Goal: Transaction & Acquisition: Purchase product/service

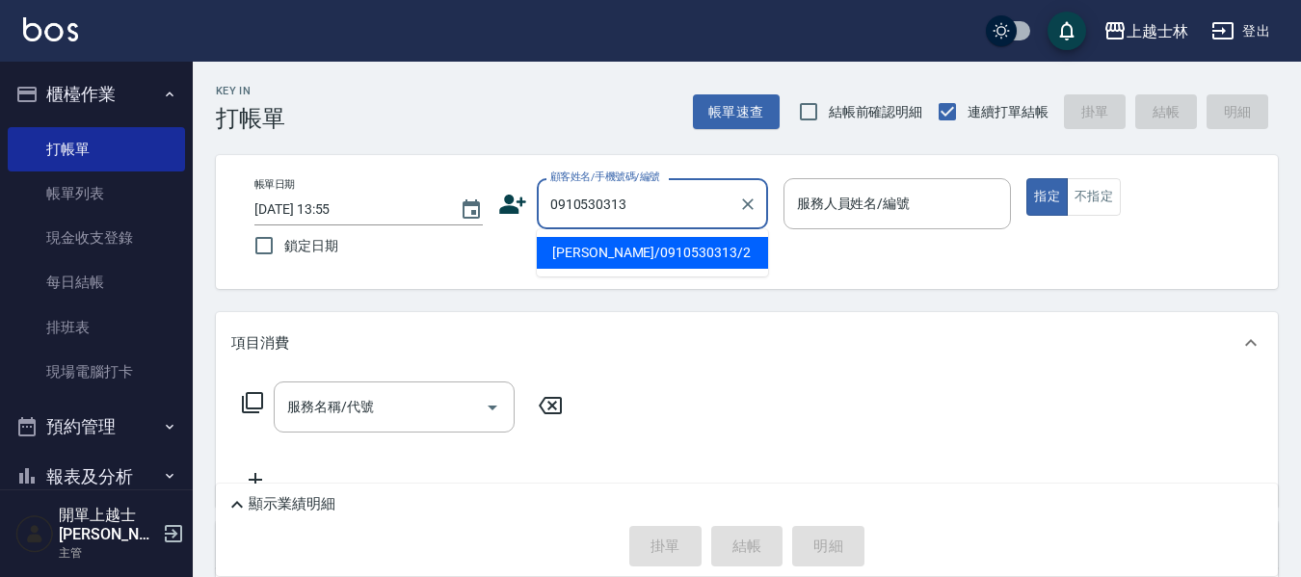
type input "[PERSON_NAME]/0910530313/2"
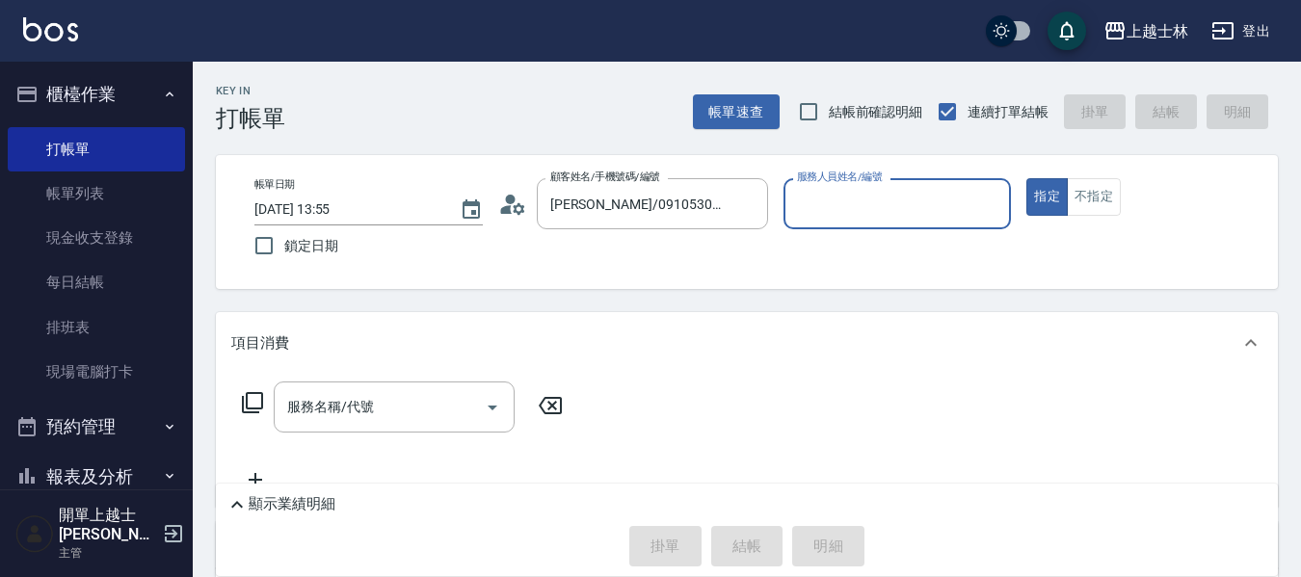
type input "小媛-2"
click at [1026, 178] on button "指定" at bounding box center [1046, 197] width 41 height 38
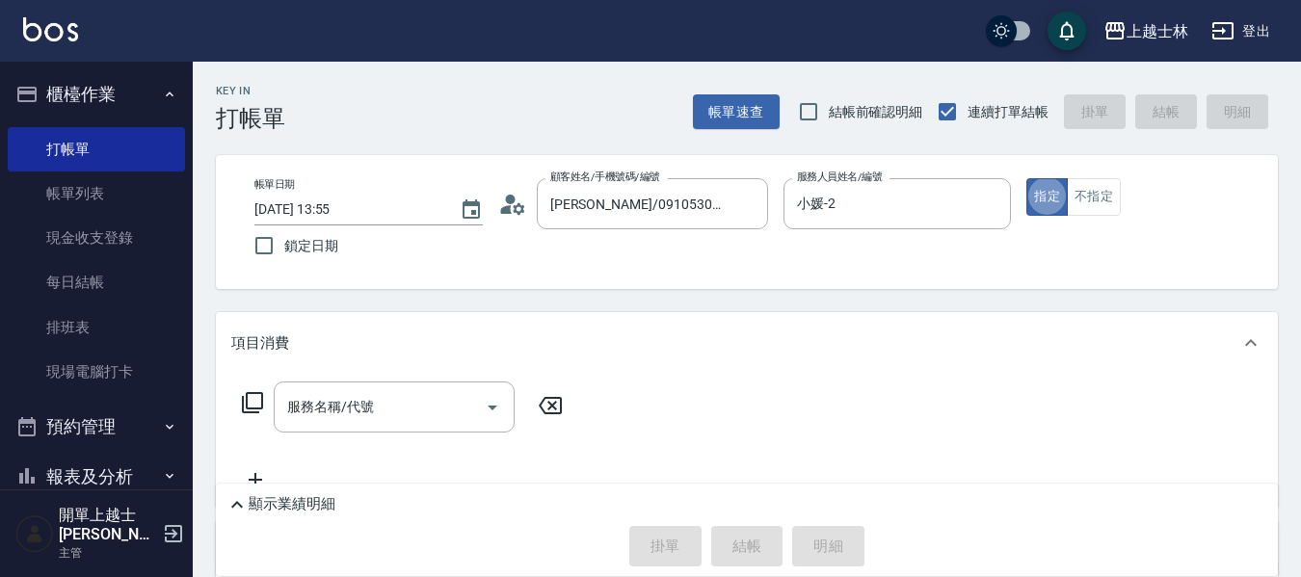
type button "true"
click at [1087, 197] on button "不指定" at bounding box center [1094, 197] width 54 height 38
click at [256, 408] on icon at bounding box center [252, 402] width 23 height 23
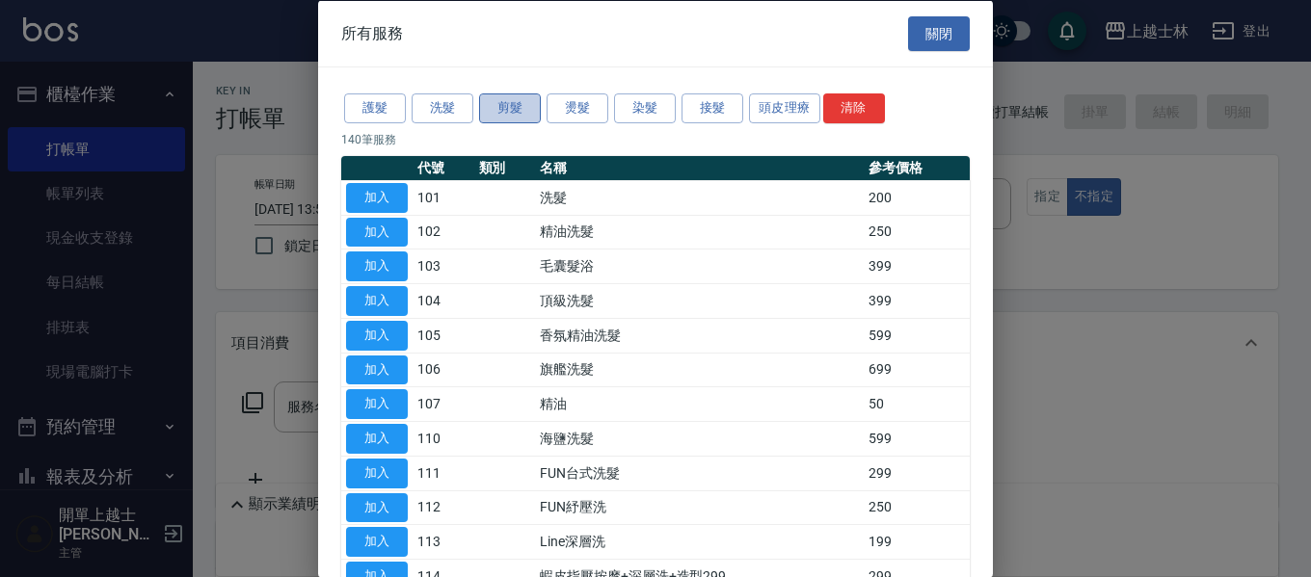
click at [493, 107] on button "剪髮" at bounding box center [510, 108] width 62 height 30
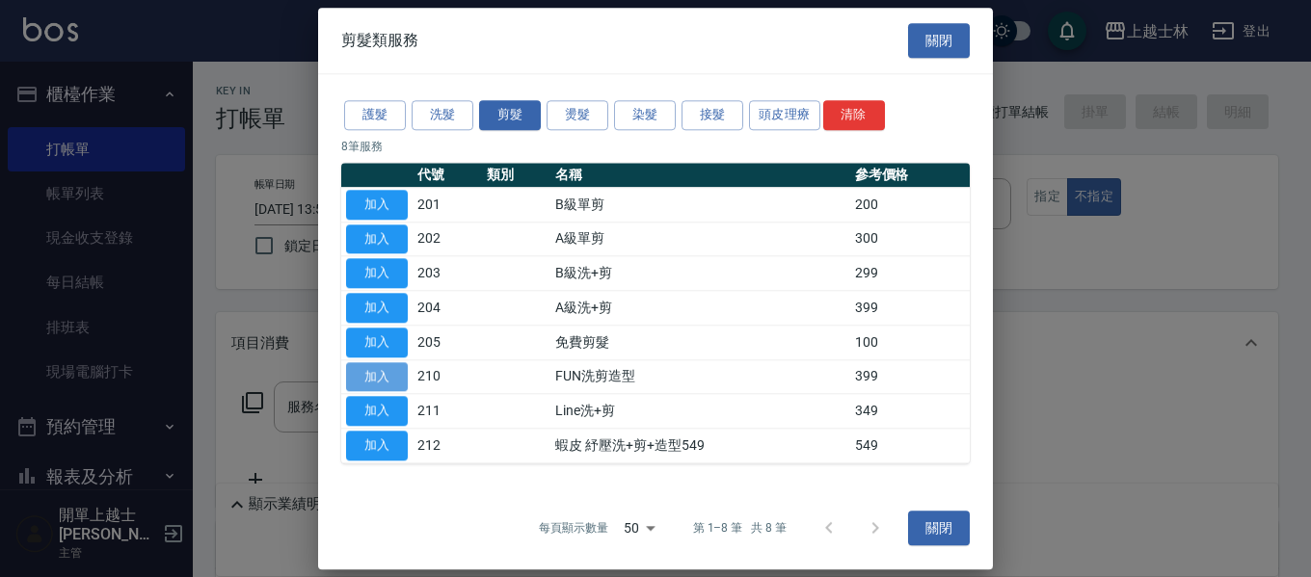
click at [367, 375] on button "加入" at bounding box center [377, 377] width 62 height 30
type input "FUN洗剪造型(210)"
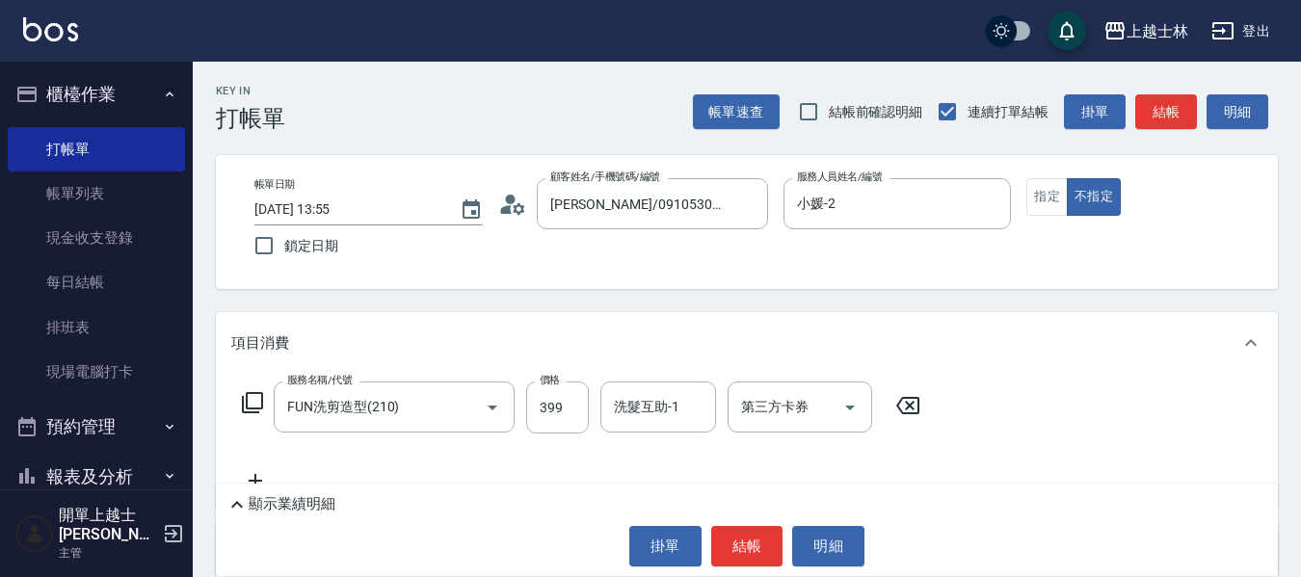
scroll to position [96, 0]
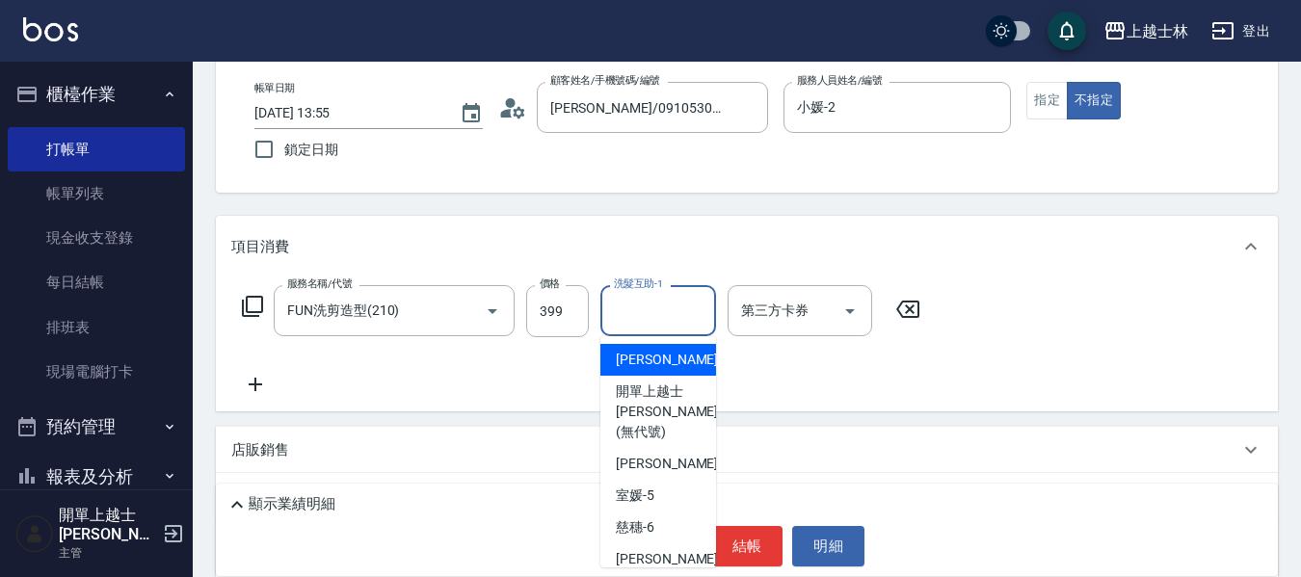
click at [610, 302] on input "洗髮互助-1" at bounding box center [658, 311] width 98 height 34
type input "2"
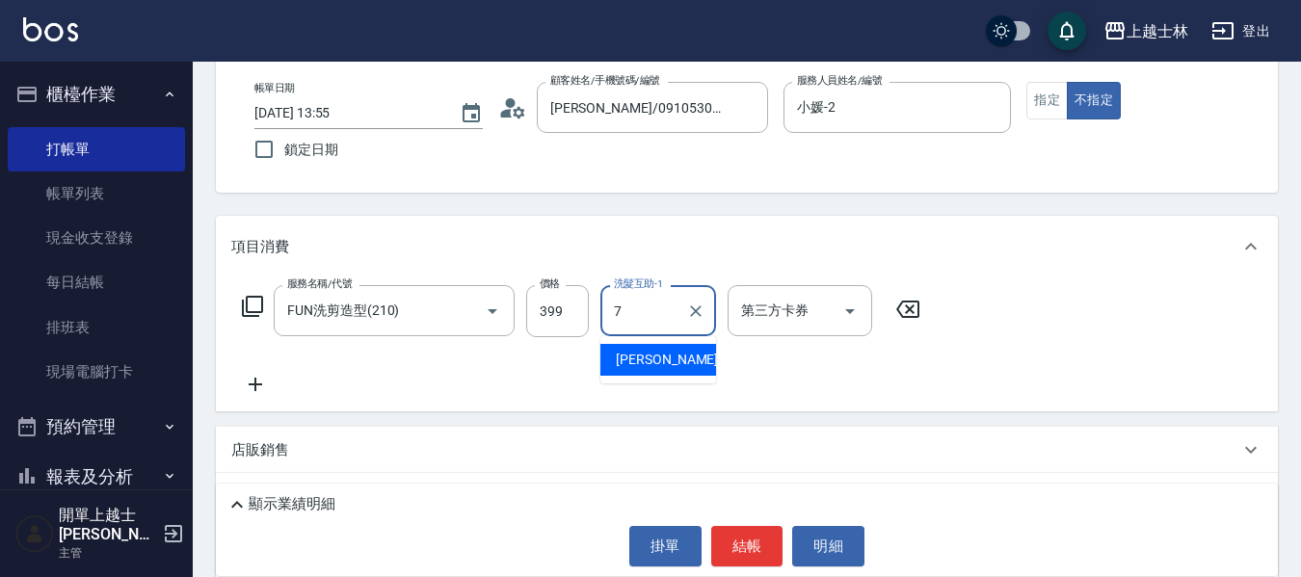
type input "[PERSON_NAME]-7"
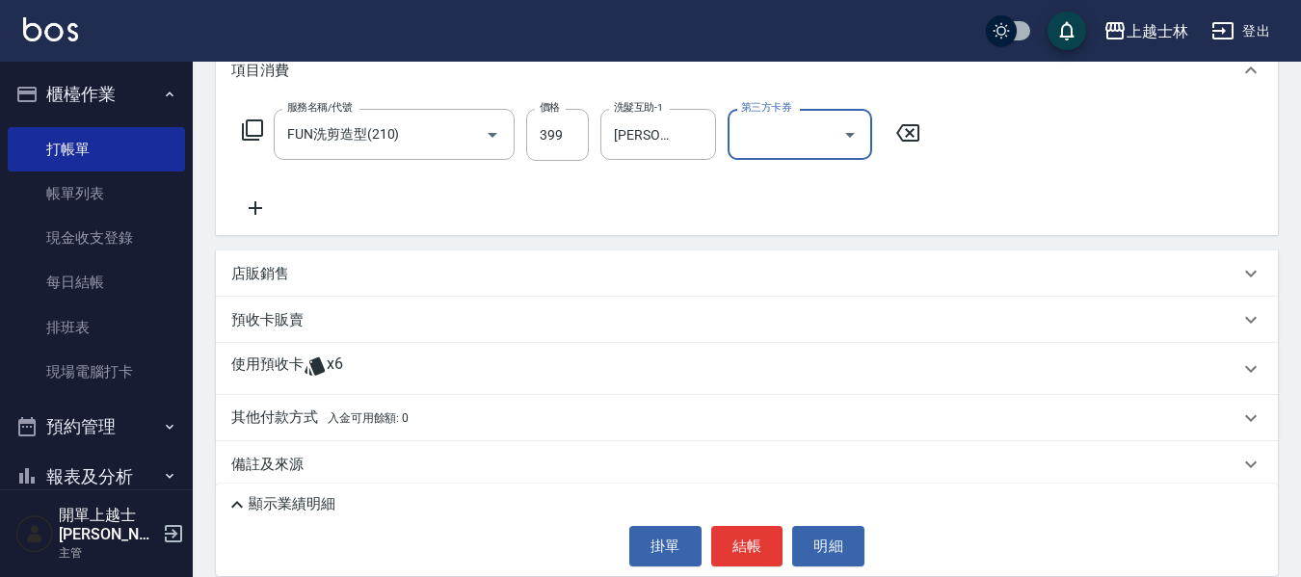
scroll to position [289, 0]
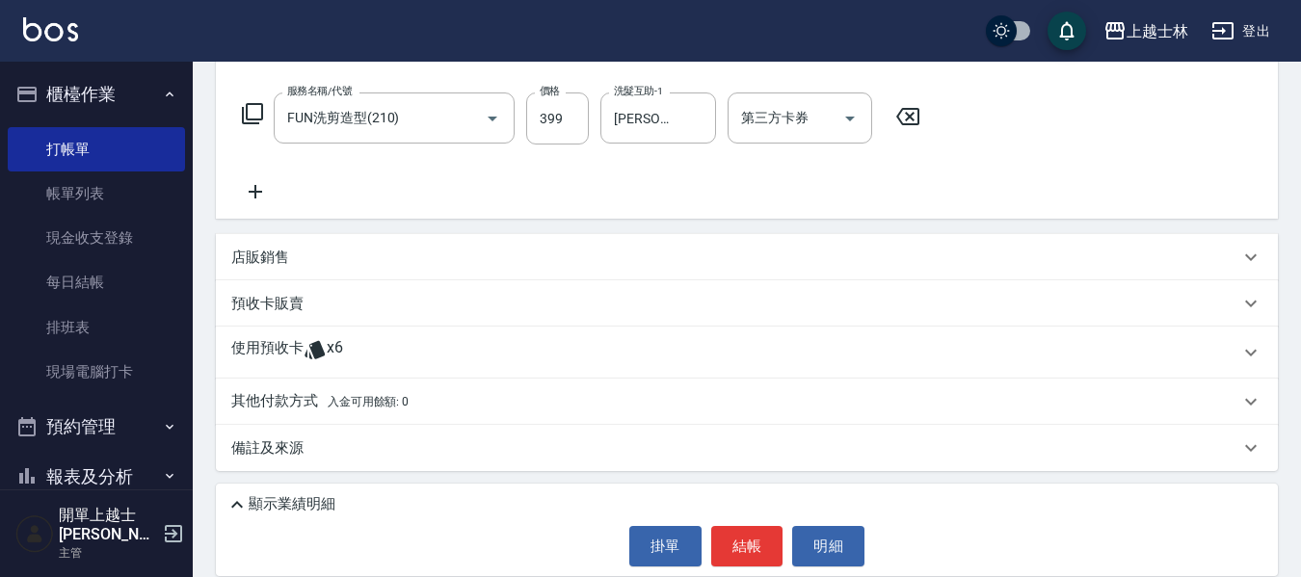
click at [283, 403] on p "其他付款方式 入金可用餘額: 0" at bounding box center [319, 401] width 177 height 21
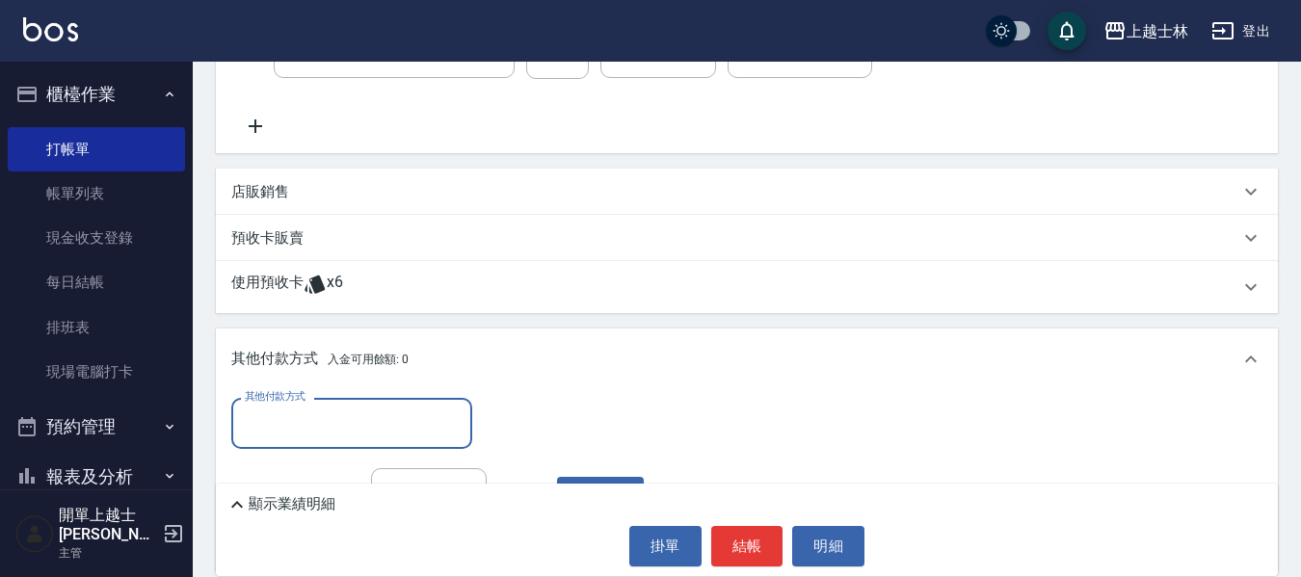
scroll to position [386, 0]
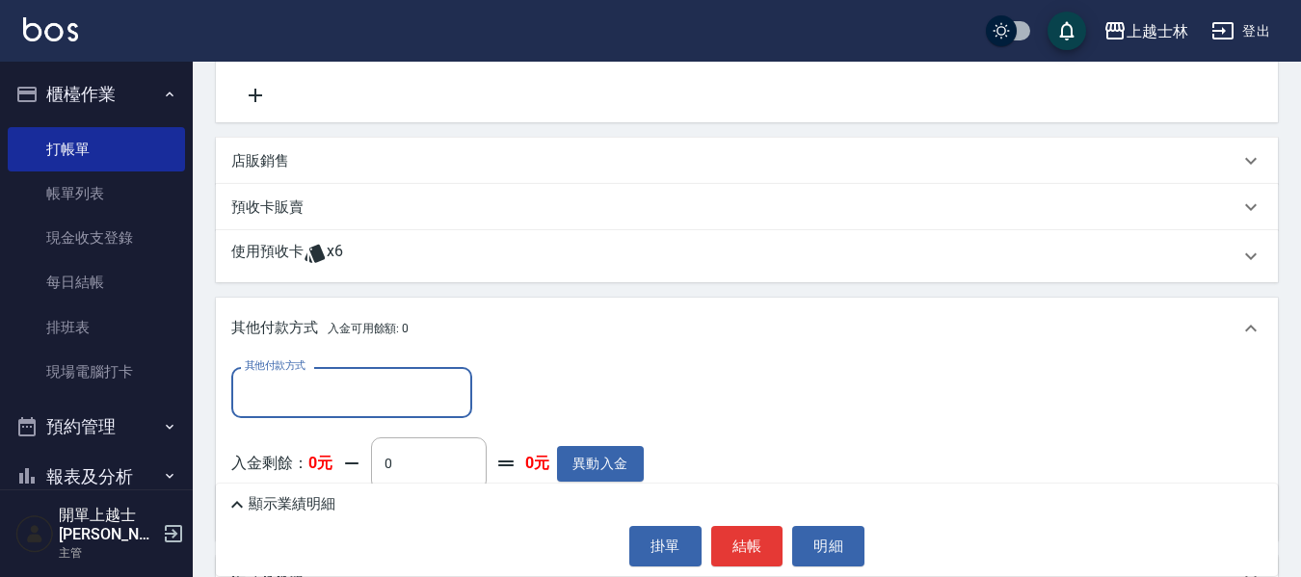
click at [314, 402] on input "其他付款方式" at bounding box center [352, 393] width 224 height 34
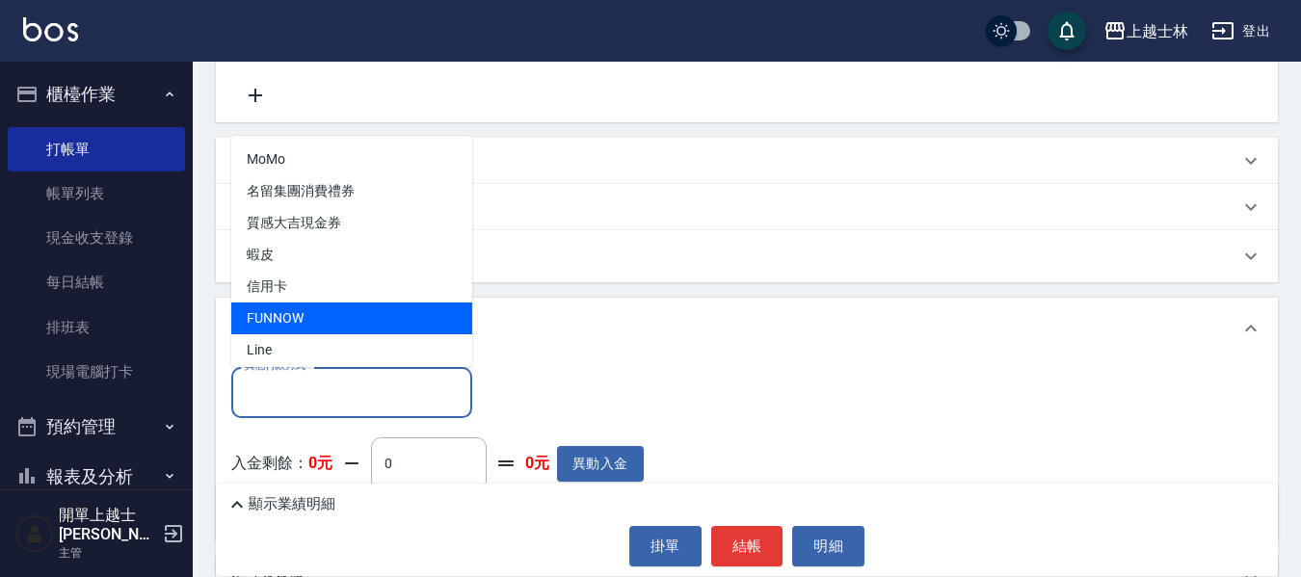
click at [309, 326] on span "FUNNOW" at bounding box center [351, 319] width 241 height 32
type input "FUNNOW"
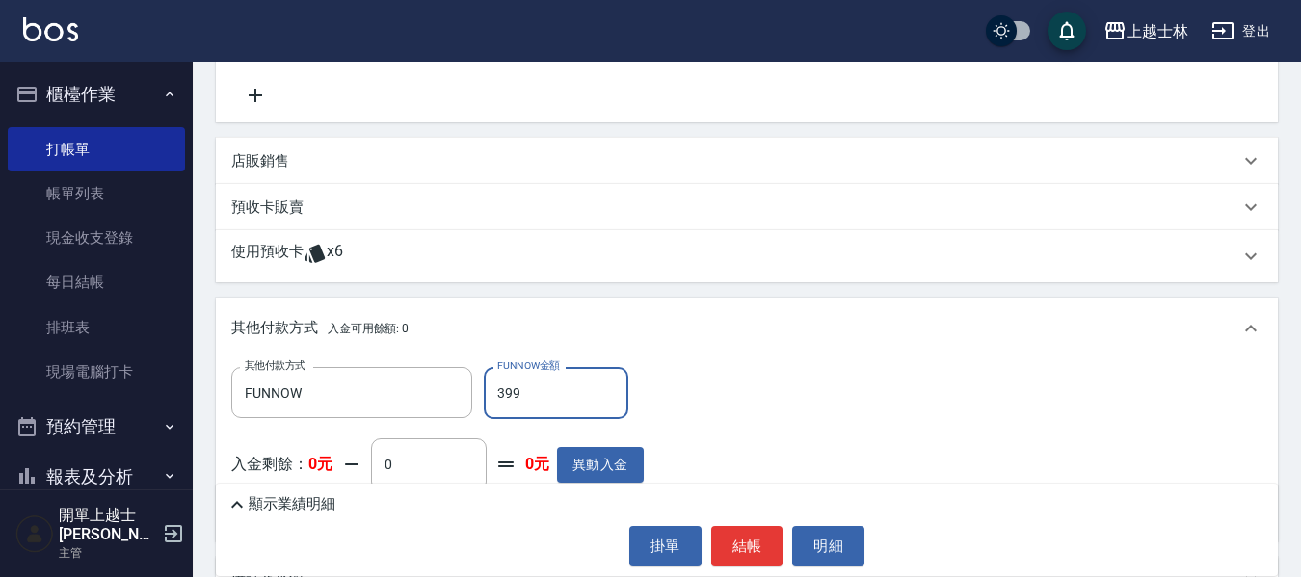
type input "399"
click at [750, 546] on button "結帳" at bounding box center [747, 546] width 72 height 40
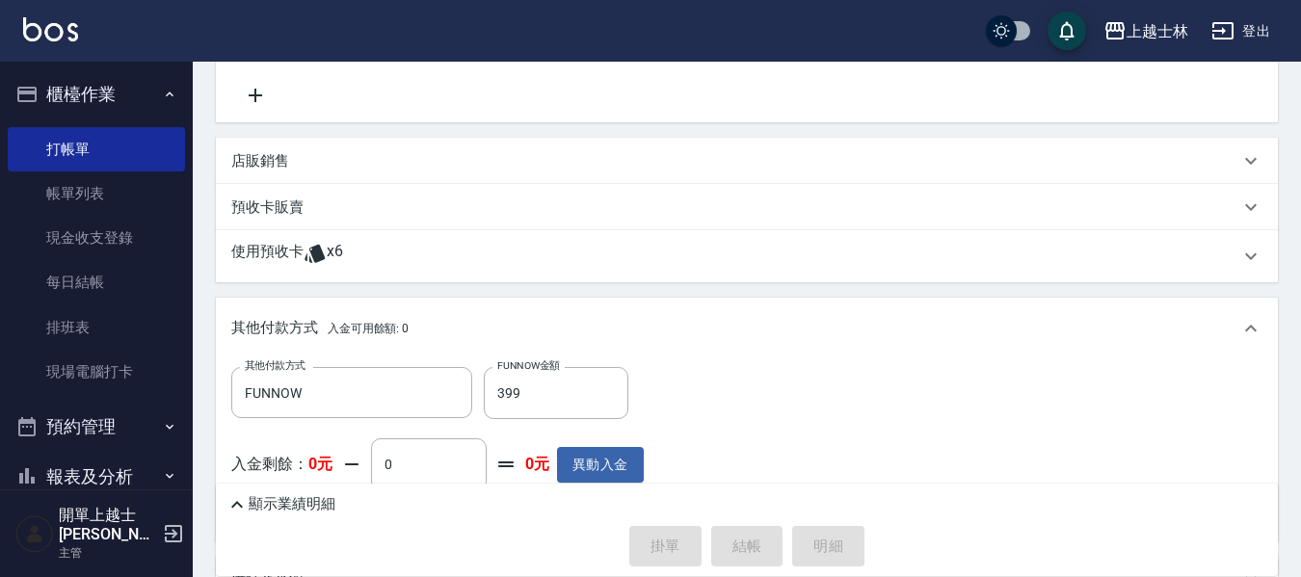
type input "[DATE] 13:56"
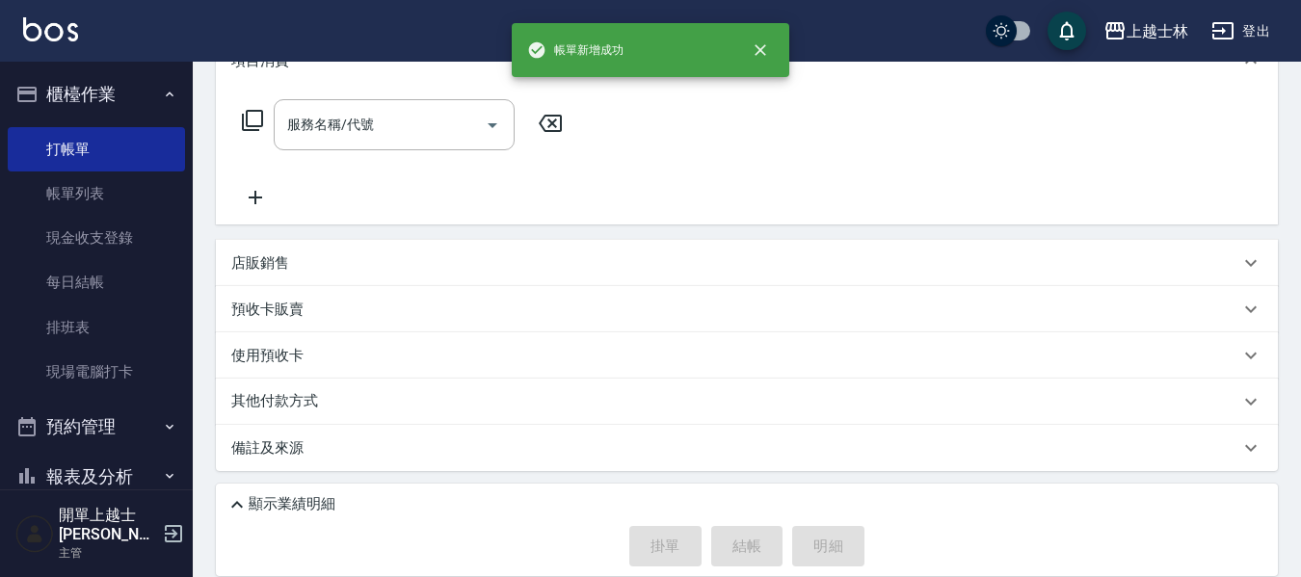
scroll to position [0, 0]
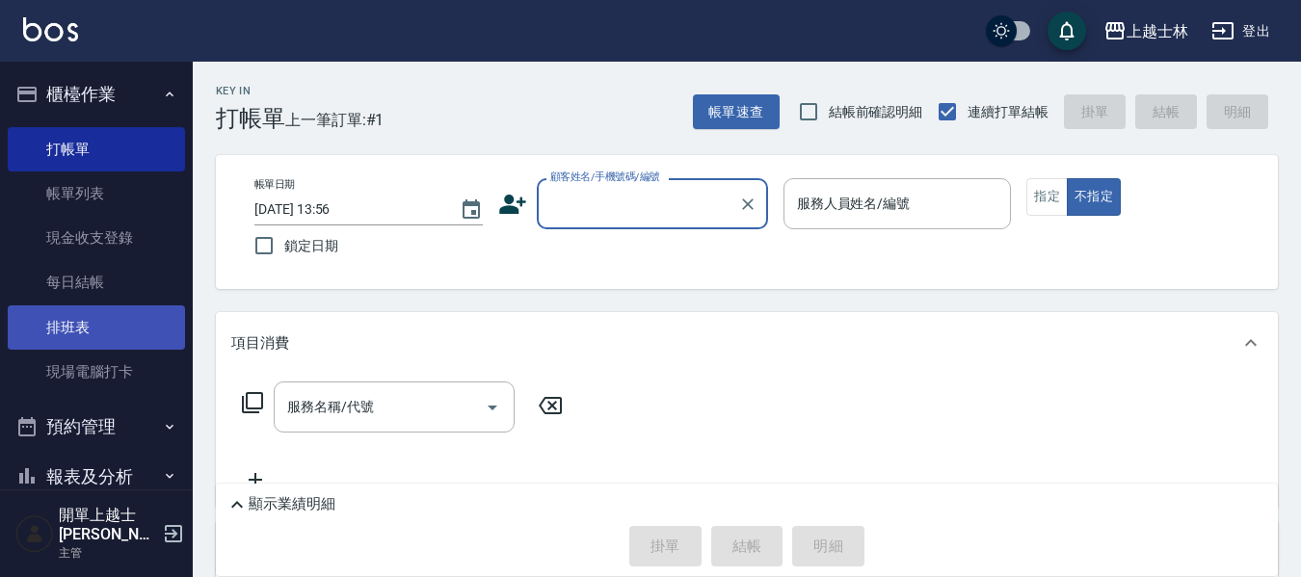
click at [100, 329] on link "排班表" at bounding box center [96, 328] width 177 height 44
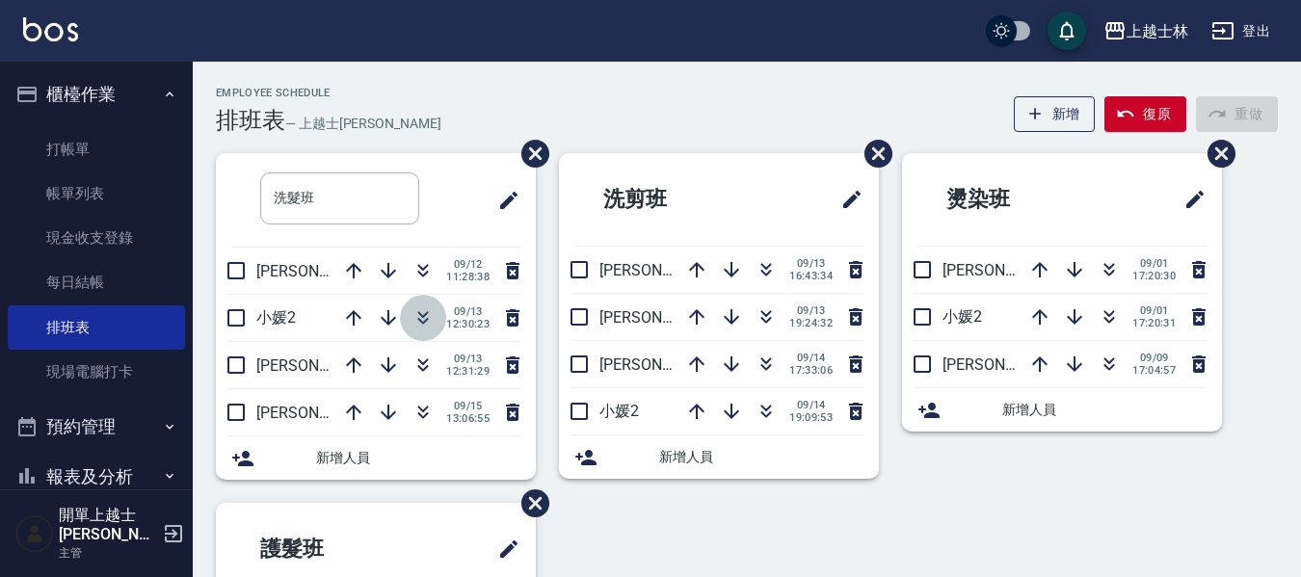
click at [422, 324] on icon "button" at bounding box center [423, 321] width 11 height 7
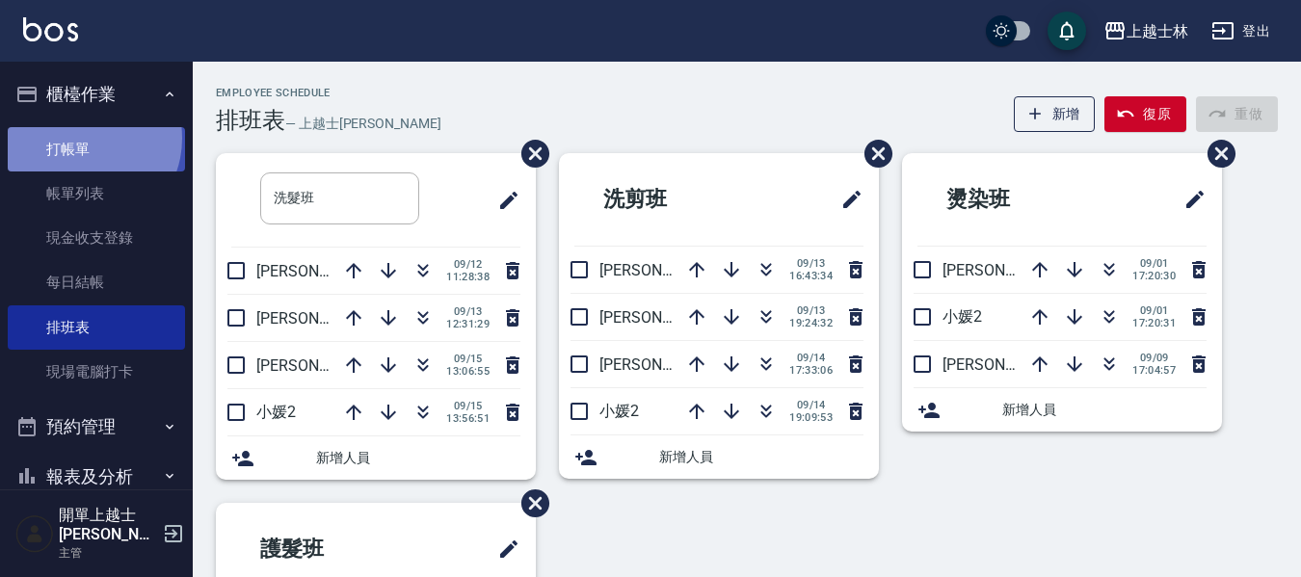
click at [82, 138] on link "打帳單" at bounding box center [96, 149] width 177 height 44
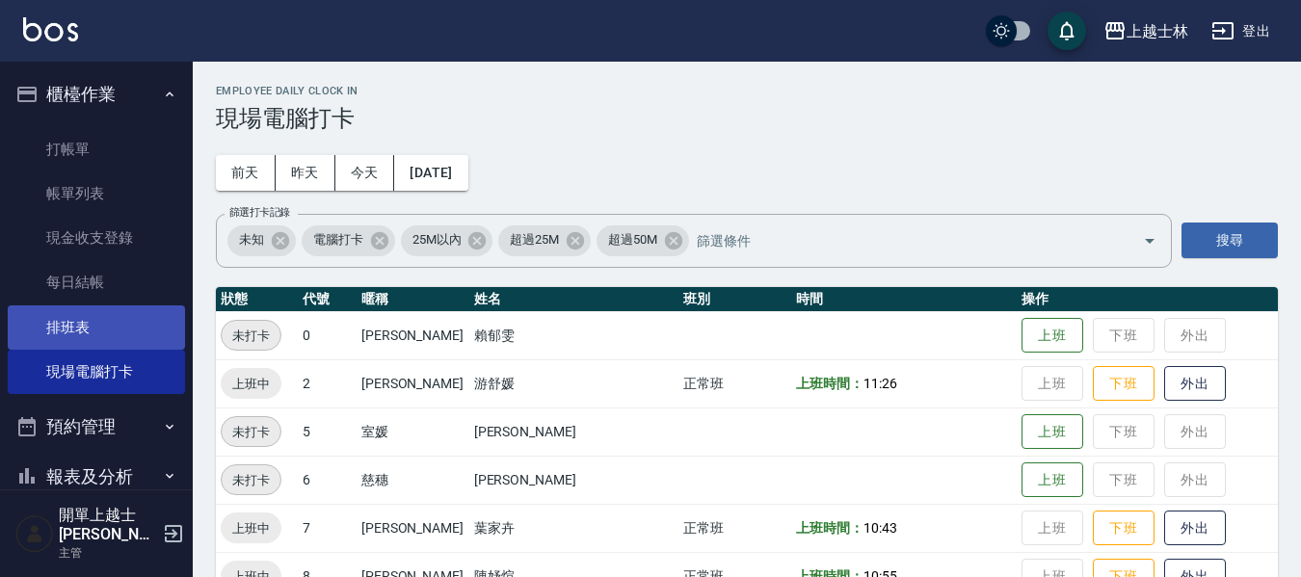
click at [89, 326] on link "排班表" at bounding box center [96, 328] width 177 height 44
